Goal: Communication & Community: Ask a question

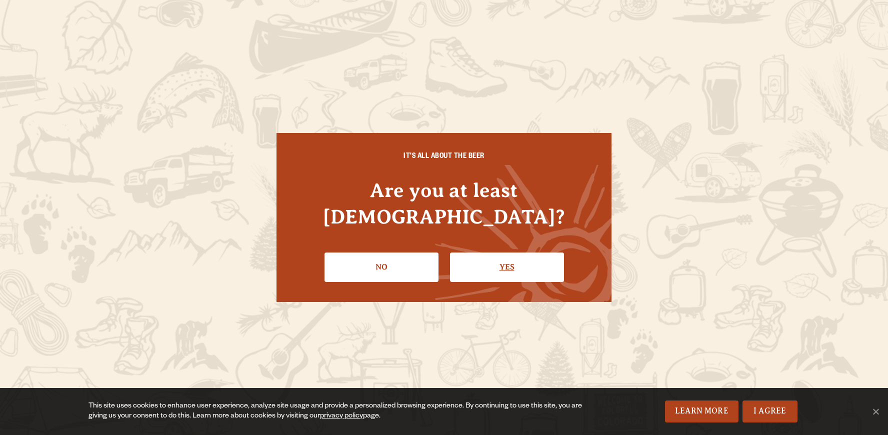
click at [542, 253] on link "Yes" at bounding box center [507, 266] width 114 height 29
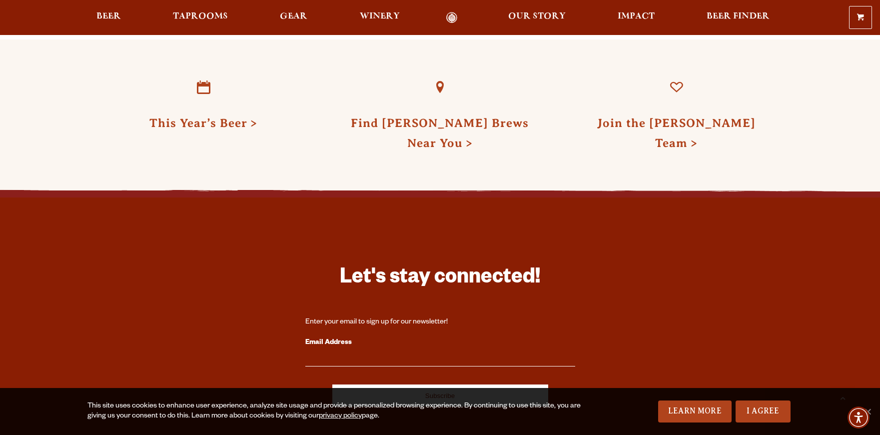
scroll to position [2965, 0]
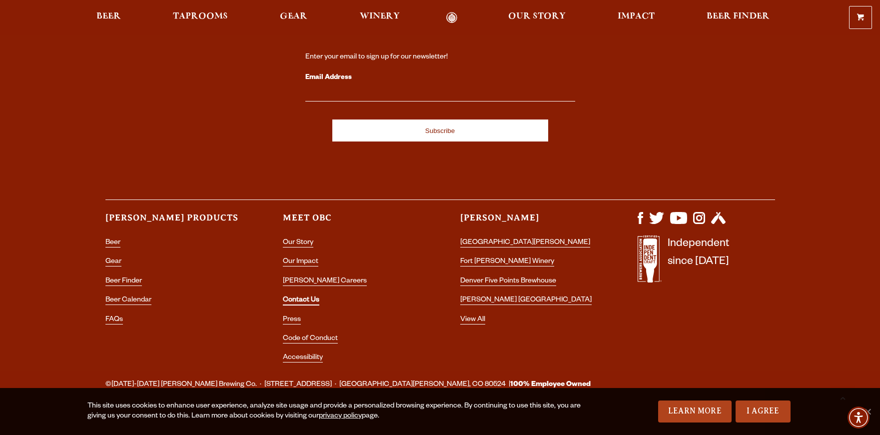
click at [292, 296] on link "Contact Us" at bounding box center [301, 300] width 36 height 9
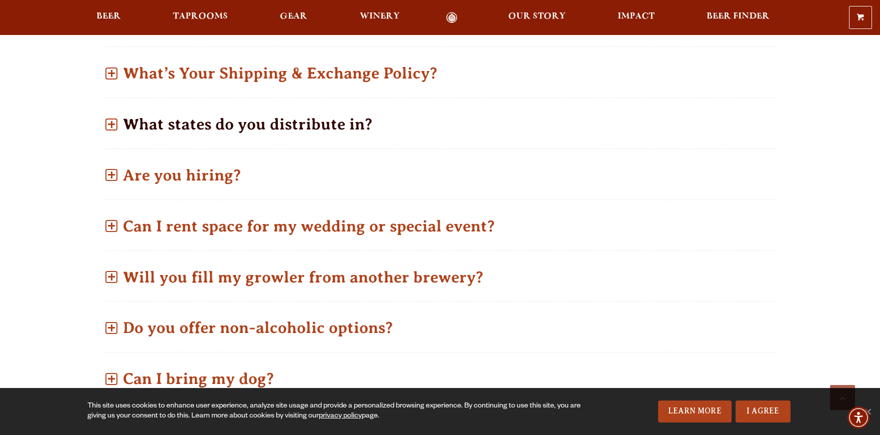
scroll to position [550, 0]
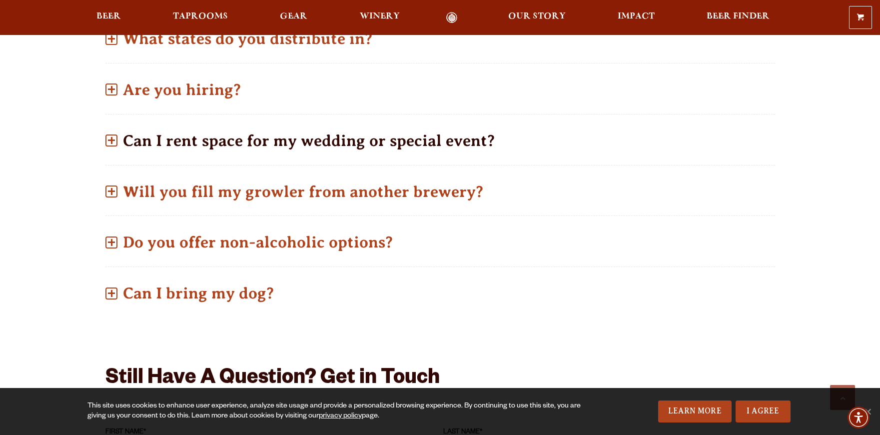
click at [113, 144] on span at bounding box center [111, 140] width 12 height 12
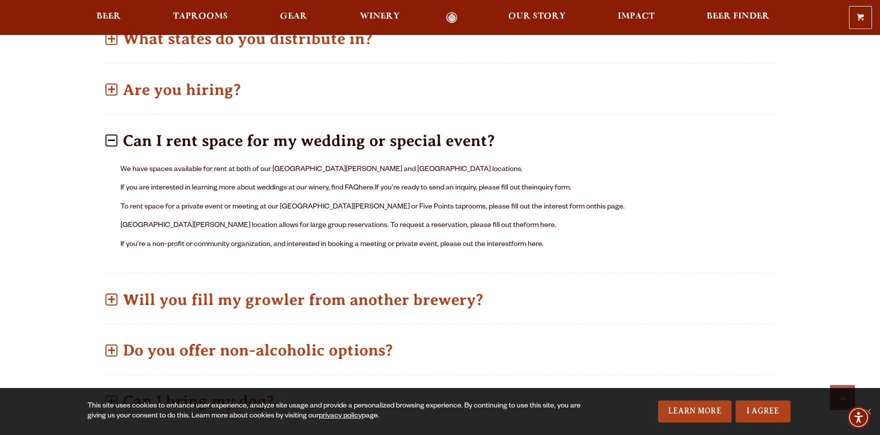
click at [113, 144] on span at bounding box center [111, 140] width 12 height 12
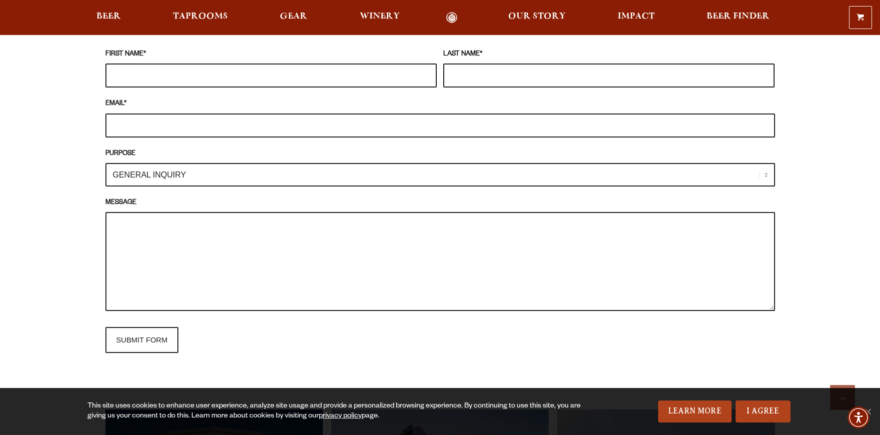
scroll to position [900, 0]
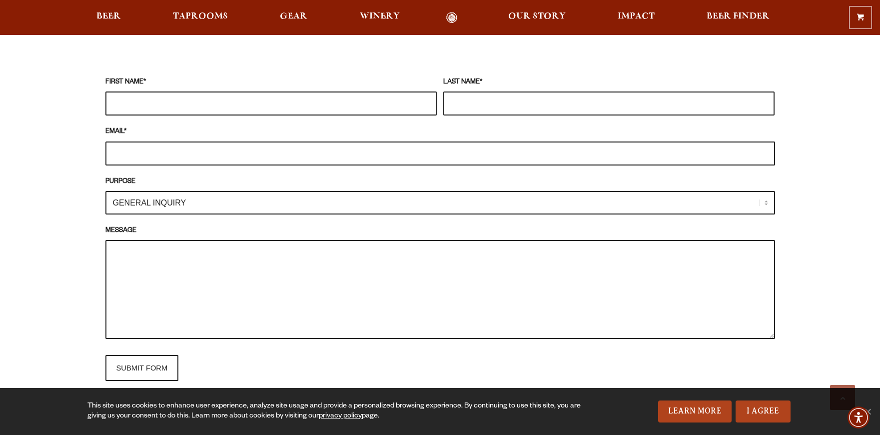
click at [340, 104] on input "FIRST NAME *" at bounding box center [270, 103] width 331 height 24
click at [238, 210] on select "GENERAL INQUIRY TAPROOM / BREWERY WINERY BOOK A TOUR MEDIA INQUIRY GEAR SHOP [P…" at bounding box center [440, 202] width 670 height 23
click at [105, 191] on select "GENERAL INQUIRY TAPROOM / BREWERY WINERY BOOK A TOUR MEDIA INQUIRY GEAR SHOP [P…" at bounding box center [440, 202] width 670 height 23
click at [168, 101] on input "FIRST NAME *" at bounding box center [270, 103] width 331 height 24
type input "[PERSON_NAME]"
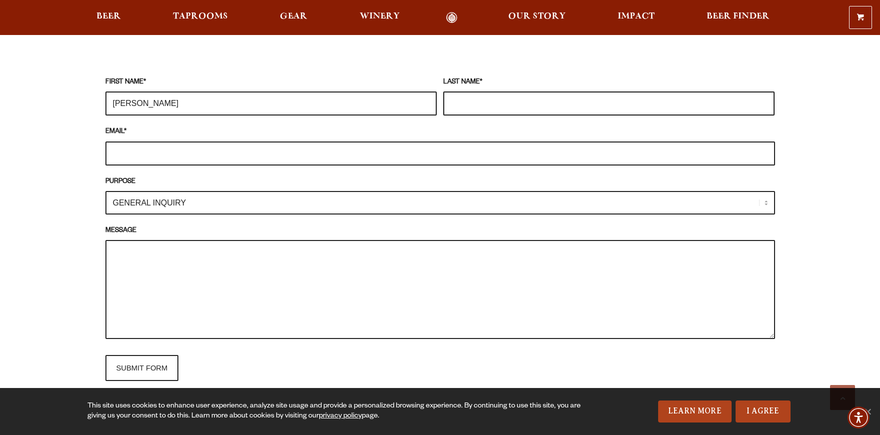
type input "{"
type input "[PERSON_NAME]"
type input "[EMAIL_ADDRESS][DOMAIN_NAME]"
paste textarea "I am writing to you [DATE] on behalf of Four Seasons Veterinary Specialists, a …"
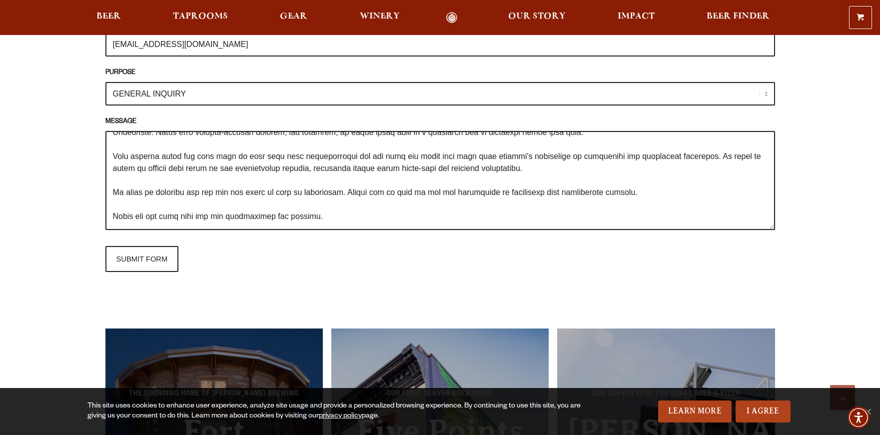
scroll to position [1150, 0]
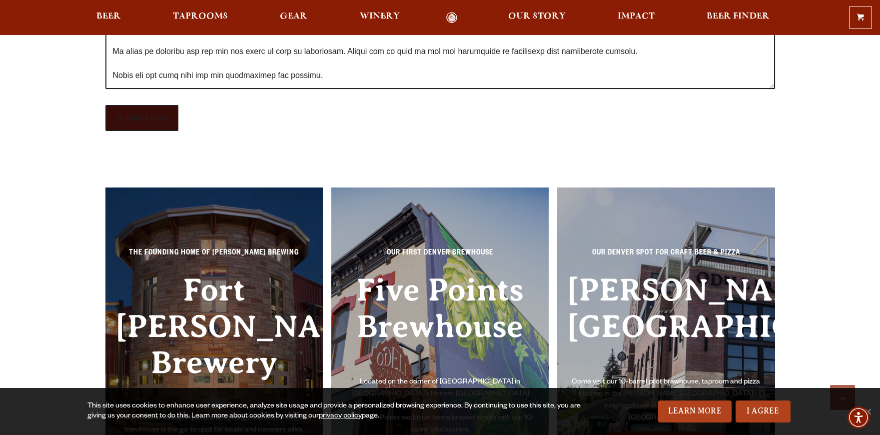
type textarea "I am writing to you [DATE] on behalf of Four Seasons Veterinary Specialists, a …"
click at [154, 120] on input "SUBMIT FORM" at bounding box center [141, 118] width 73 height 26
type input "Sending"
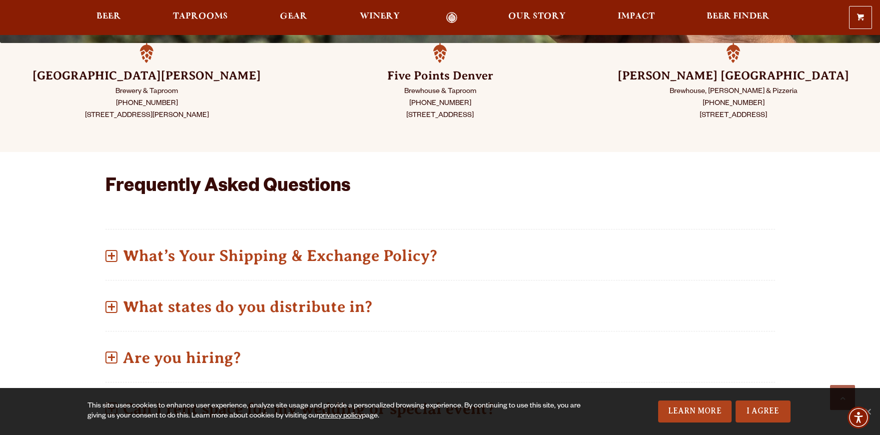
scroll to position [0, 0]
